Goal: Task Accomplishment & Management: Manage account settings

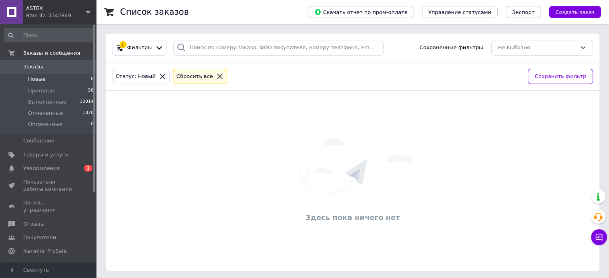
click at [50, 81] on li "Новые 0" at bounding box center [49, 79] width 99 height 11
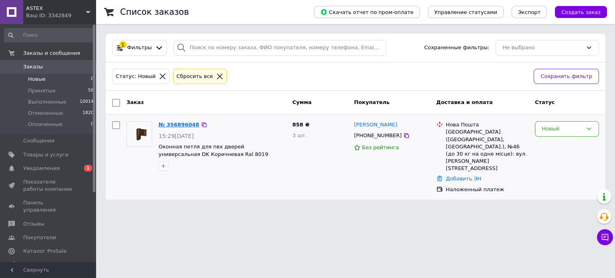
click at [175, 122] on link "№ 356896048" at bounding box center [179, 125] width 41 height 6
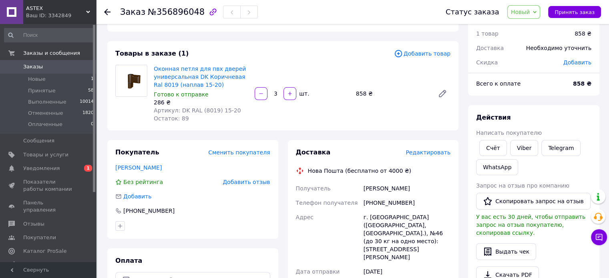
scroll to position [40, 0]
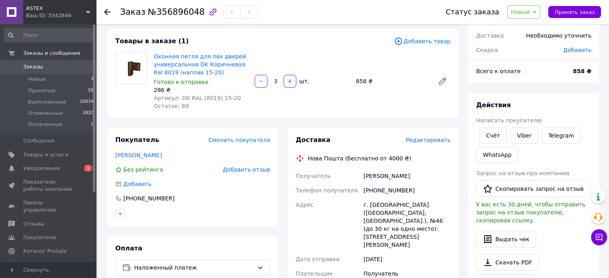
drag, startPoint x: 364, startPoint y: 176, endPoint x: 415, endPoint y: 179, distance: 51.4
click at [415, 176] on div "[PERSON_NAME]" at bounding box center [407, 176] width 90 height 14
click at [415, 182] on div "[PERSON_NAME]" at bounding box center [407, 176] width 90 height 14
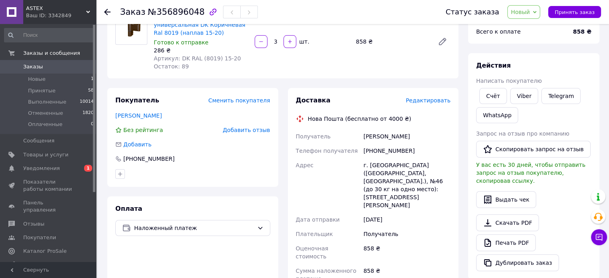
scroll to position [80, 0]
click at [575, 14] on span "Принять заказ" at bounding box center [575, 12] width 40 height 6
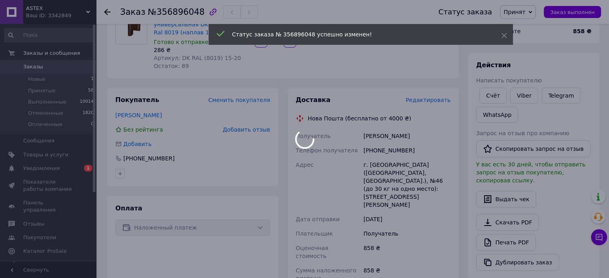
drag, startPoint x: 360, startPoint y: 137, endPoint x: 412, endPoint y: 137, distance: 52.1
click at [412, 137] on div "Получатель [PERSON_NAME] Телефон получателя [PHONE_NUMBER] Адрес г. Запорожье (…" at bounding box center [373, 238] width 158 height 218
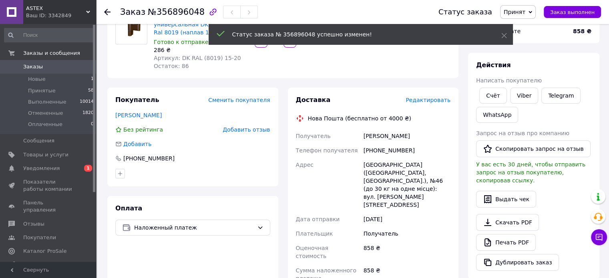
drag, startPoint x: 360, startPoint y: 135, endPoint x: 425, endPoint y: 139, distance: 65.8
click at [425, 139] on div "Получатель [PERSON_NAME] Телефон получателя [PHONE_NUMBER] Адрес Запоріжжя ([GE…" at bounding box center [373, 238] width 158 height 218
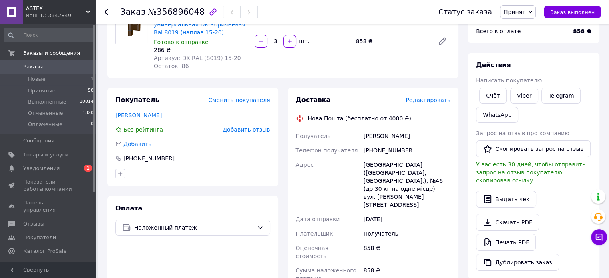
copy div "Получатель [PERSON_NAME]"
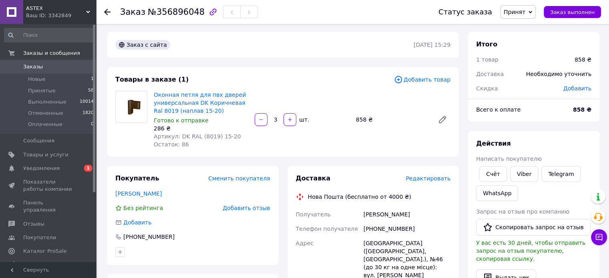
scroll to position [0, 0]
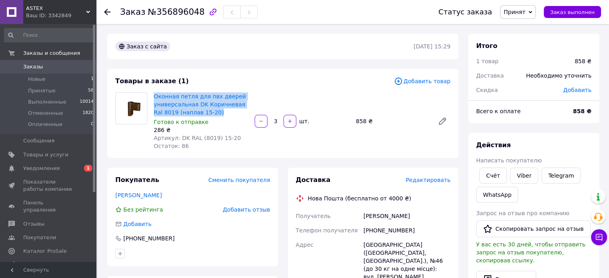
drag, startPoint x: 153, startPoint y: 96, endPoint x: 216, endPoint y: 112, distance: 65.7
click at [216, 112] on div "Оконная петля для пвх дверей универсальная DK Коричневая Ral 8019 (наплав 15-20…" at bounding box center [201, 121] width 101 height 61
copy link "Оконная петля для пвх дверей универсальная DK Коричневая Ral 8019 (наплав 15-20)"
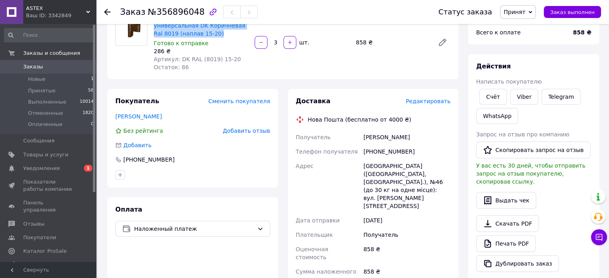
scroll to position [80, 0]
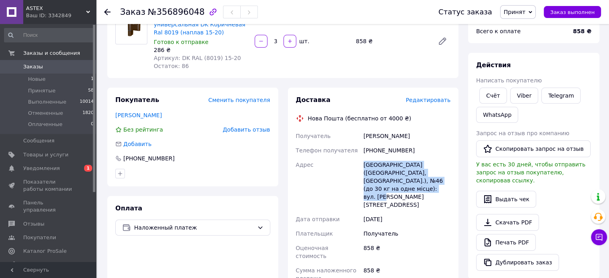
drag, startPoint x: 363, startPoint y: 167, endPoint x: 393, endPoint y: 188, distance: 36.7
click at [393, 188] on div "[GEOGRAPHIC_DATA] ([GEOGRAPHIC_DATA], [GEOGRAPHIC_DATA].), №46 (до 30 кг на одн…" at bounding box center [407, 185] width 90 height 54
copy div "[GEOGRAPHIC_DATA] ([GEOGRAPHIC_DATA], [GEOGRAPHIC_DATA].), №46 (до 30 кг на одн…"
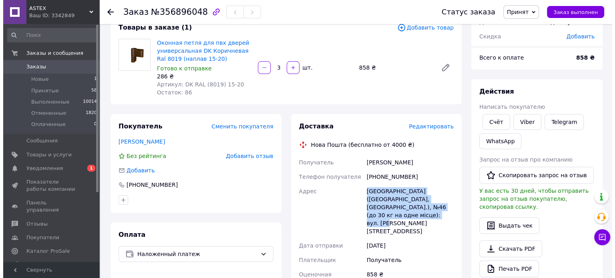
scroll to position [40, 0]
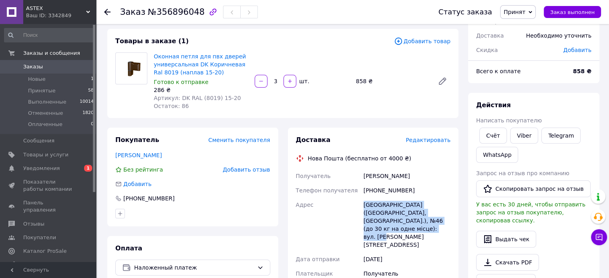
copy div "[GEOGRAPHIC_DATA] ([GEOGRAPHIC_DATA], [GEOGRAPHIC_DATA].), №46 (до 30 кг на одн…"
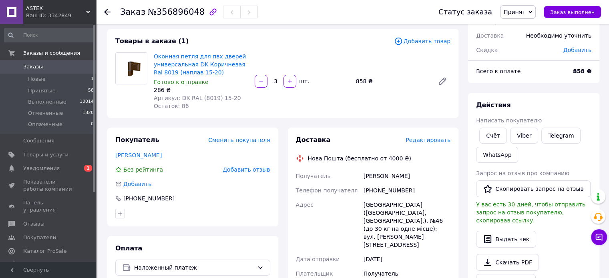
click at [436, 139] on span "Редактировать" at bounding box center [428, 140] width 45 height 6
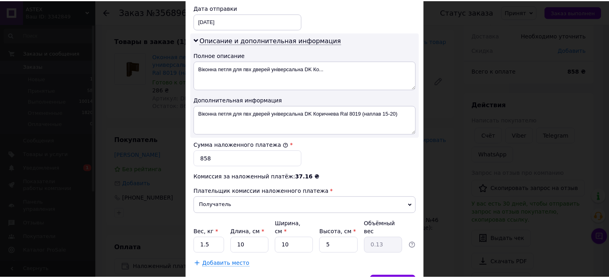
scroll to position [420, 0]
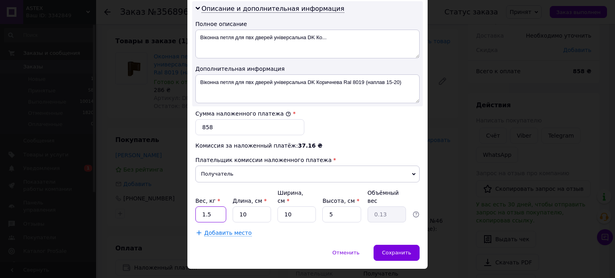
click at [211, 207] on input "1.5" at bounding box center [210, 215] width 31 height 16
type input "1"
click at [251, 207] on input "10" at bounding box center [252, 215] width 38 height 16
type input "1"
type input "0.1"
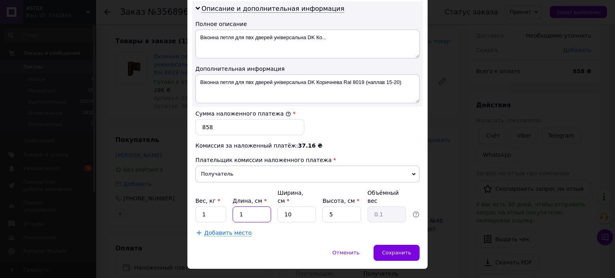
type input "12"
type input "0.15"
type input "12"
click at [308, 207] on input "10" at bounding box center [296, 215] width 38 height 16
type input "1"
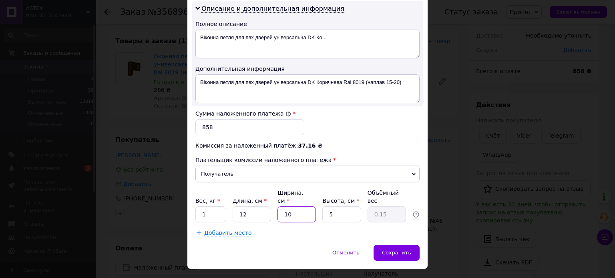
type input "0.1"
type input "12"
type input "0.18"
type input "12"
click at [347, 207] on input "5" at bounding box center [341, 215] width 38 height 16
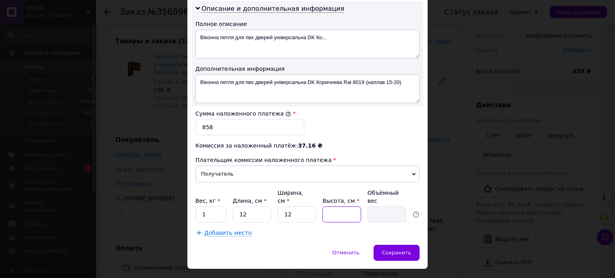
type input "2"
type input "0.1"
type input "21"
type input "0.76"
type input "21"
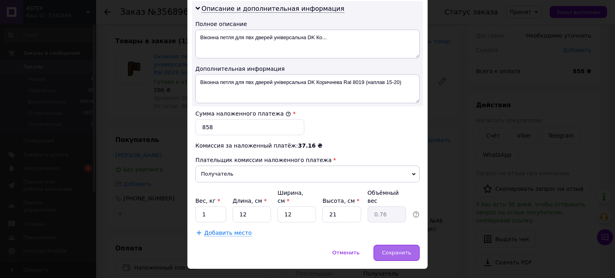
click at [404, 250] on span "Сохранить" at bounding box center [396, 253] width 29 height 6
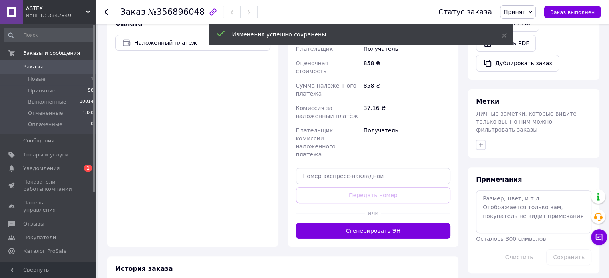
scroll to position [280, 0]
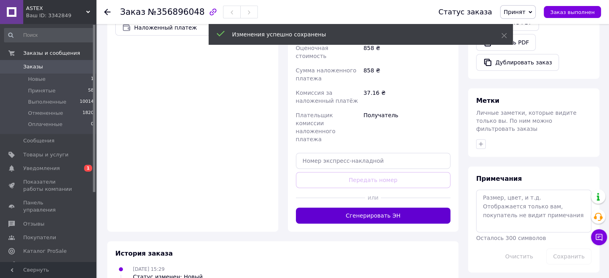
click at [357, 208] on button "Сгенерировать ЭН" at bounding box center [373, 216] width 155 height 16
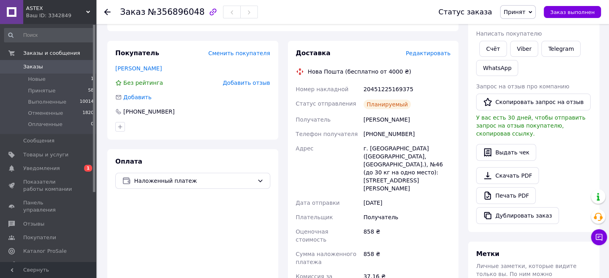
scroll to position [120, 0]
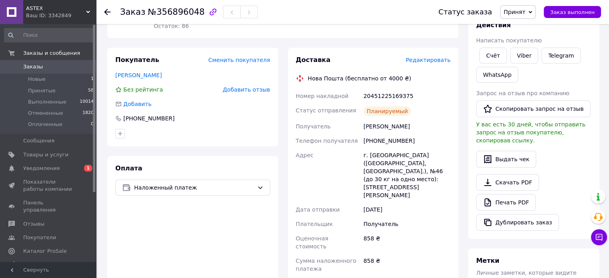
click at [383, 92] on div "20451225169375" at bounding box center [407, 96] width 90 height 14
copy div "20451225169375"
